Goal: Use online tool/utility

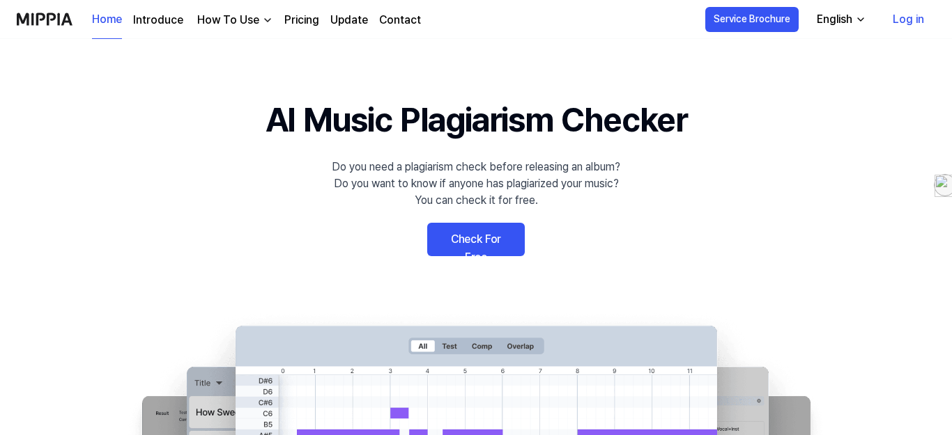
click at [496, 234] on link "Check For Free" at bounding box center [476, 239] width 98 height 33
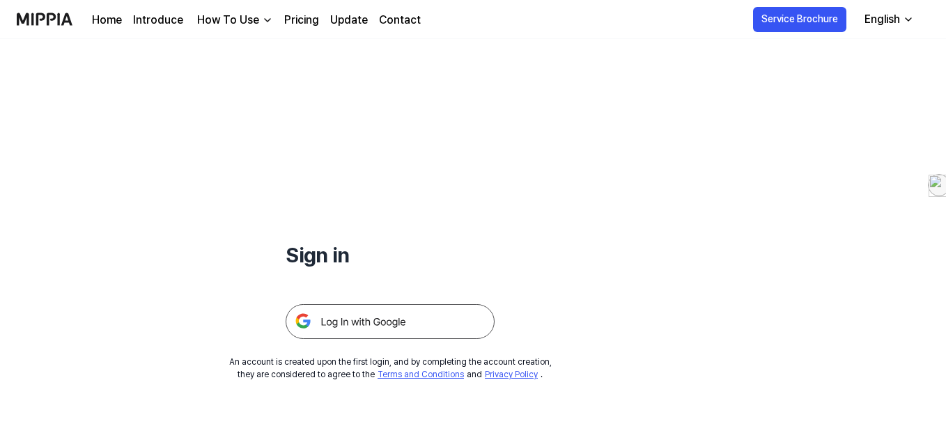
click at [401, 325] on img at bounding box center [390, 321] width 209 height 35
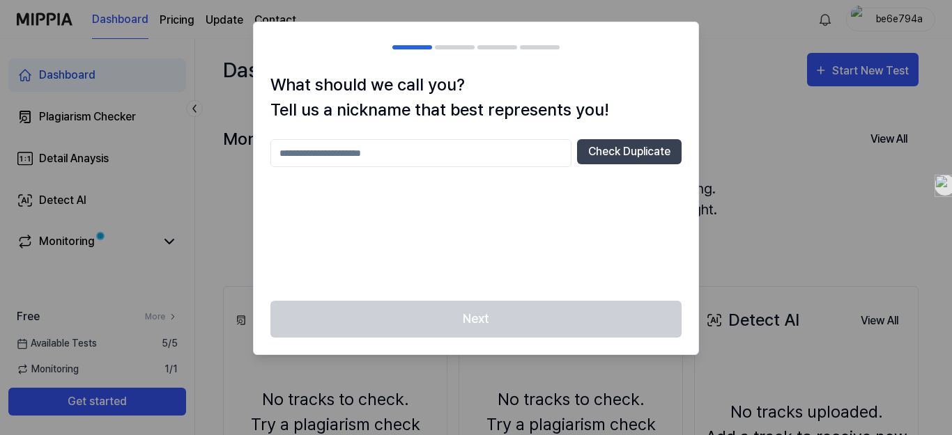
click at [470, 157] on input "text" at bounding box center [420, 153] width 301 height 28
type input "*********"
click at [603, 155] on button "Check Duplicate" at bounding box center [629, 151] width 105 height 25
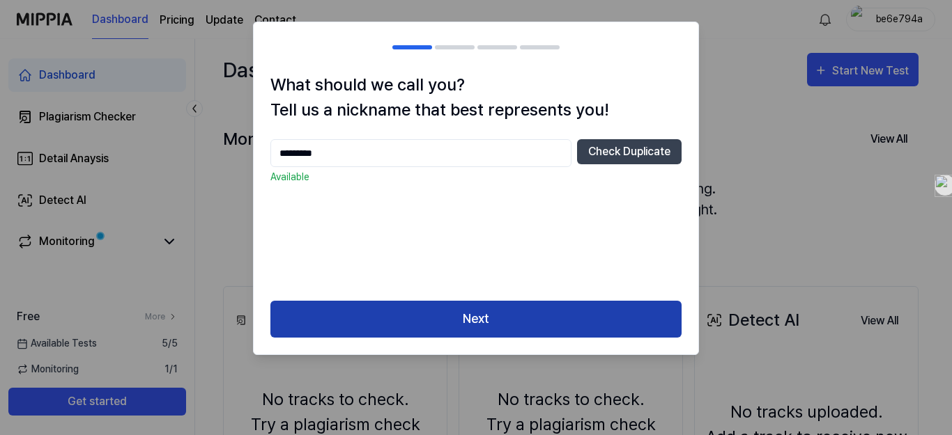
click at [495, 316] on button "Next" at bounding box center [475, 319] width 411 height 37
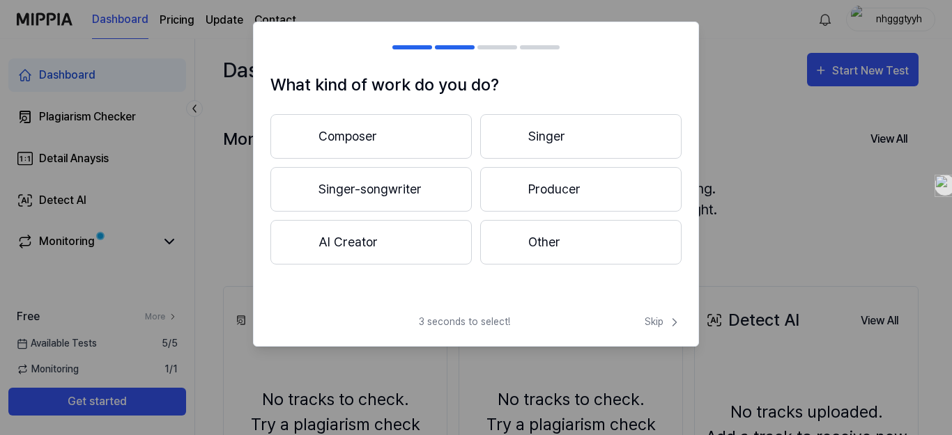
click at [546, 139] on button "Singer" at bounding box center [580, 136] width 201 height 45
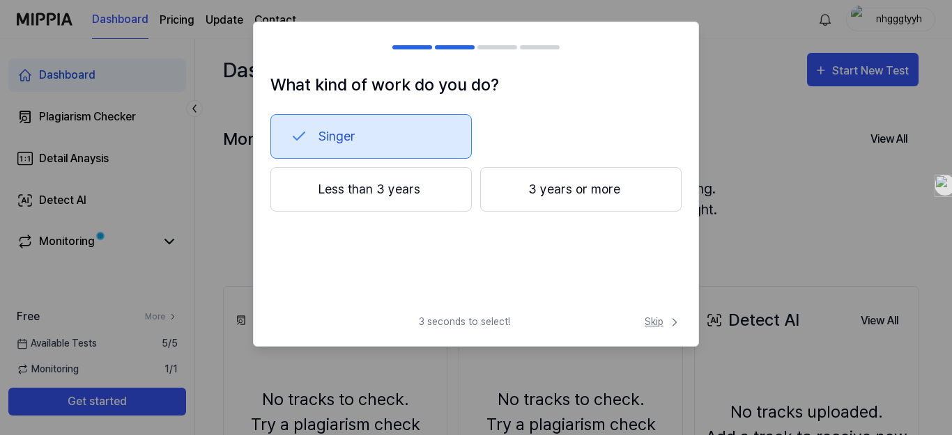
click at [654, 322] on span "Skip" at bounding box center [662, 322] width 37 height 15
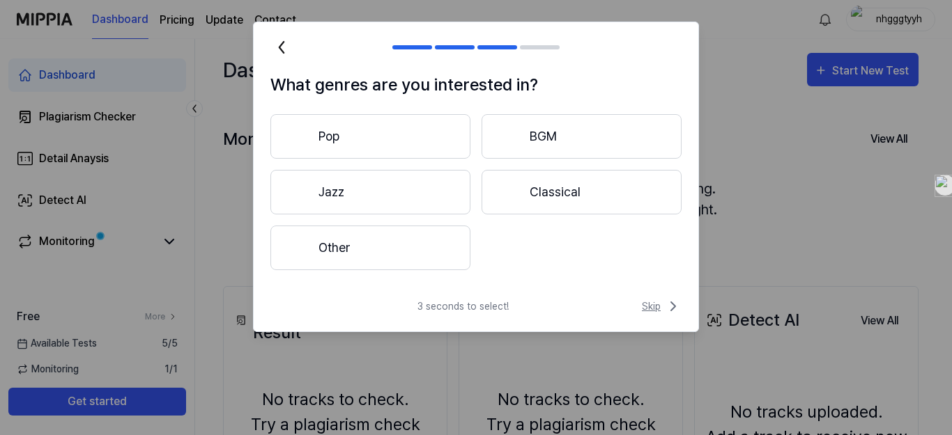
click at [654, 307] on span "Skip" at bounding box center [662, 306] width 40 height 17
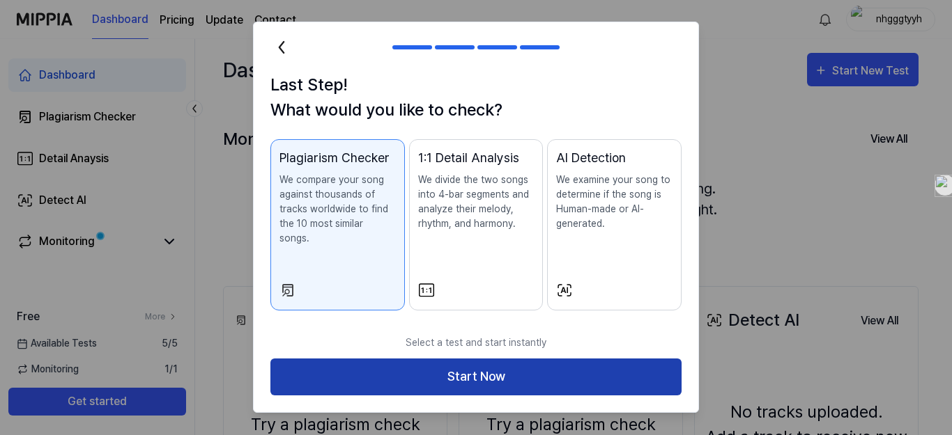
click at [507, 373] on button "Start Now" at bounding box center [475, 377] width 411 height 37
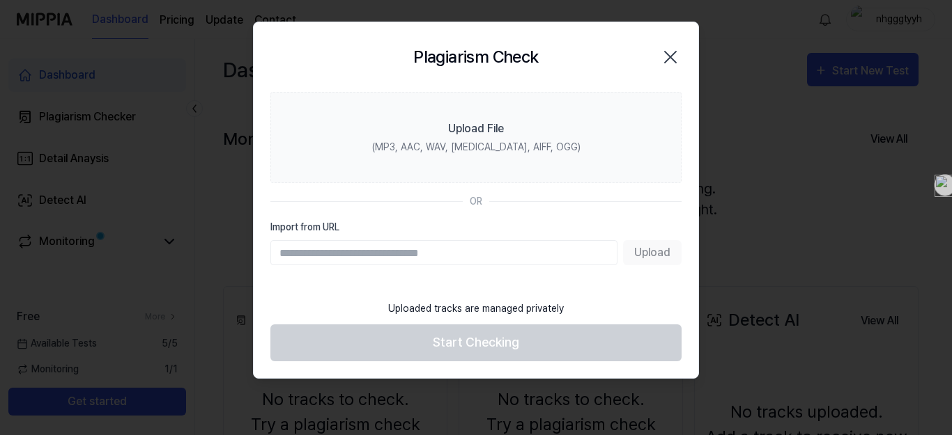
click at [474, 253] on input "Import from URL" at bounding box center [443, 252] width 347 height 25
type input "**********"
click at [654, 251] on button "Upload" at bounding box center [652, 252] width 59 height 25
click at [655, 247] on div "Upload" at bounding box center [475, 252] width 411 height 25
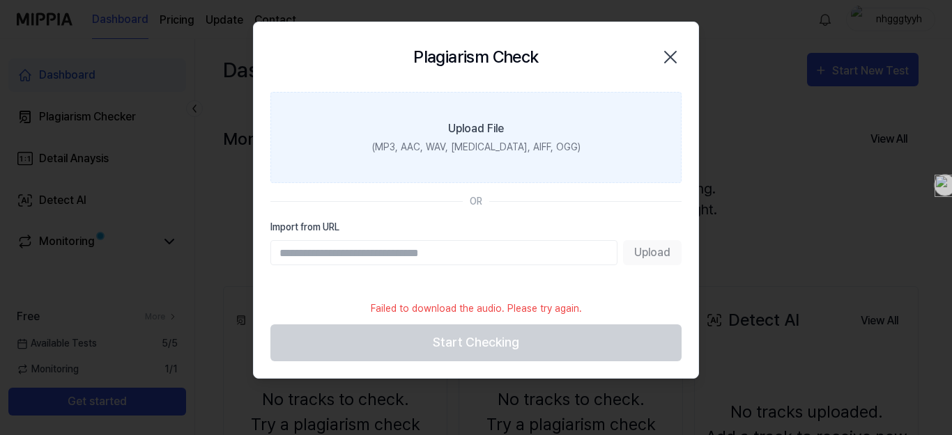
click at [502, 137] on div "Upload File" at bounding box center [476, 129] width 56 height 17
click at [0, 0] on input "Upload File (MP3, AAC, WAV, [MEDICAL_DATA], AIFF, OGG)" at bounding box center [0, 0] width 0 height 0
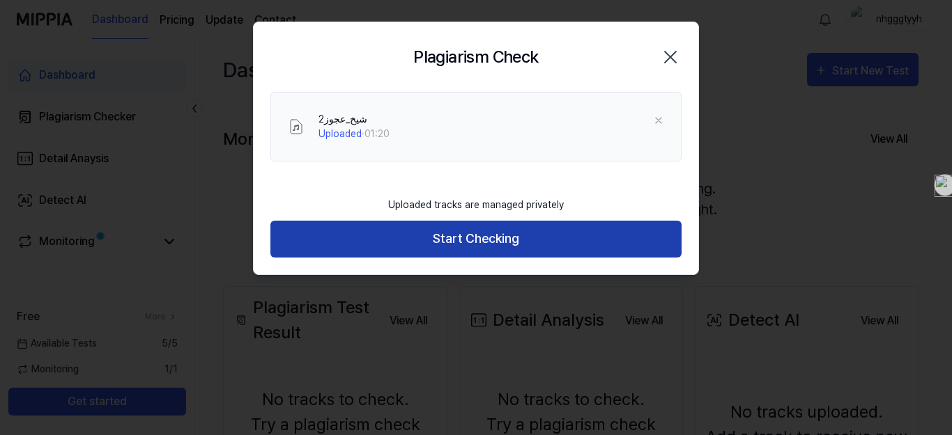
click at [477, 245] on button "Start Checking" at bounding box center [475, 239] width 411 height 37
